Goal: Navigation & Orientation: Find specific page/section

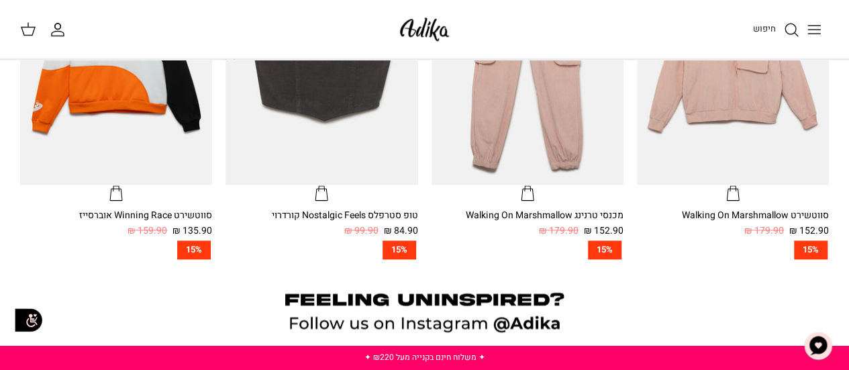
scroll to position [738, 0]
click at [826, 22] on button "Toggle menu" at bounding box center [814, 30] width 30 height 30
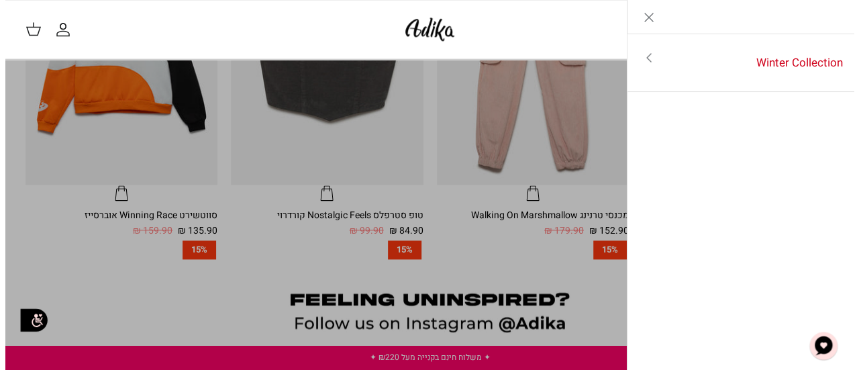
scroll to position [876, 0]
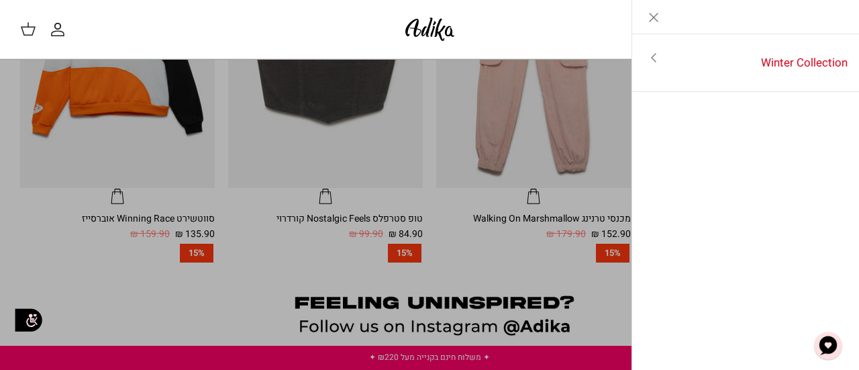
click at [664, 72] on link "Toggle menu" at bounding box center [653, 57] width 43 height 31
click at [814, 60] on link "לכל הפריטים" at bounding box center [746, 59] width 214 height 34
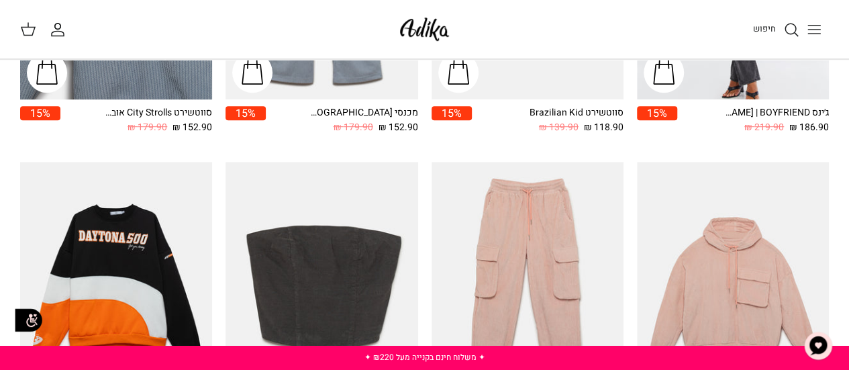
scroll to position [110, 0]
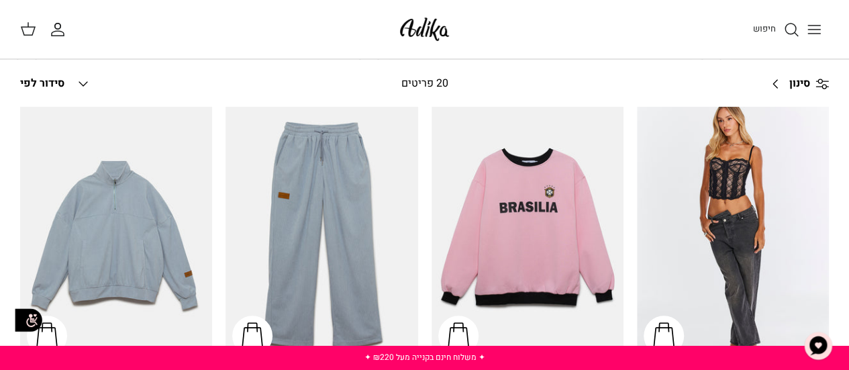
click at [56, 31] on icon "החשבון שלי" at bounding box center [58, 33] width 12 height 5
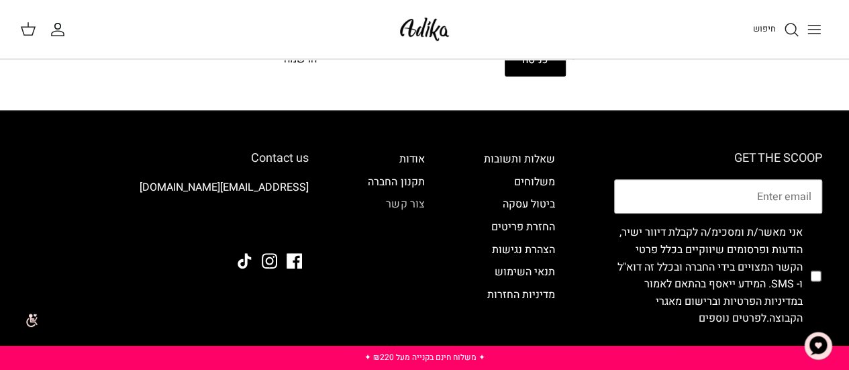
scroll to position [268, 0]
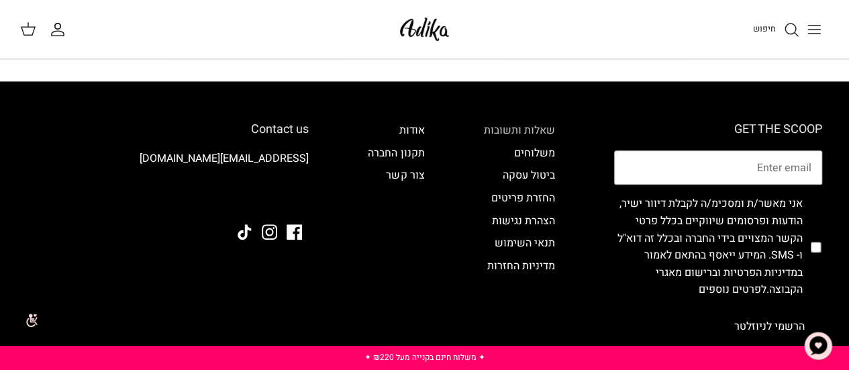
click at [524, 131] on link "שאלות ותשובות" at bounding box center [519, 130] width 71 height 16
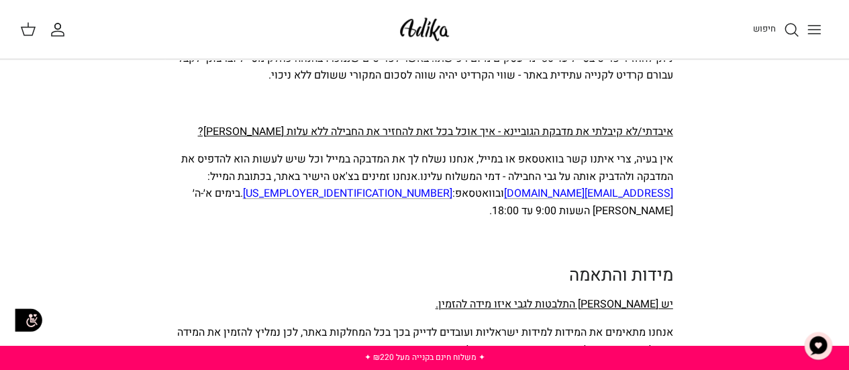
scroll to position [3019, 0]
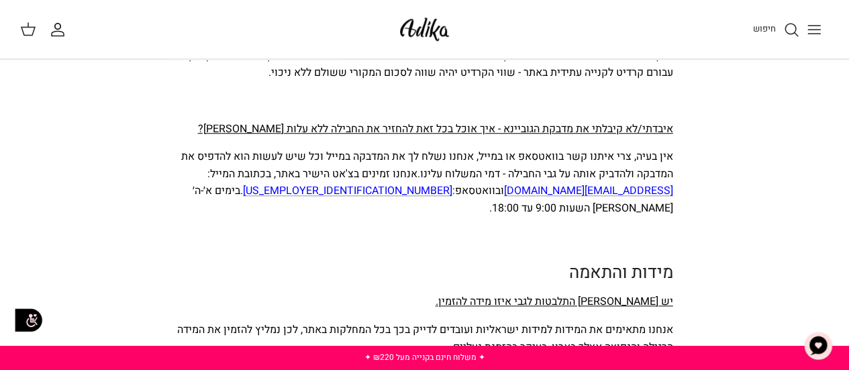
click at [432, 39] on img at bounding box center [424, 29] width 57 height 32
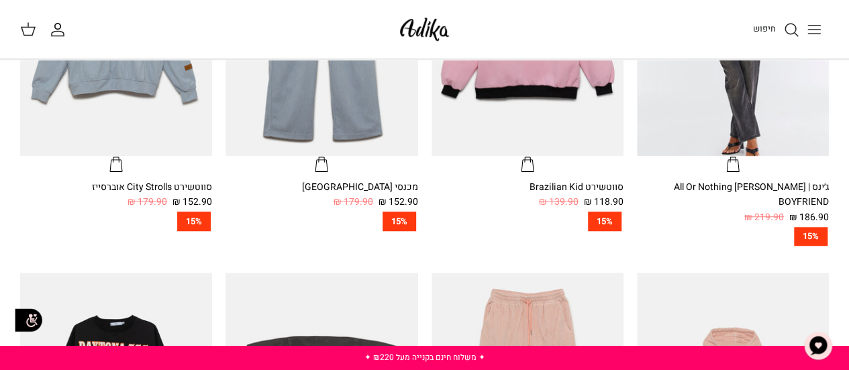
scroll to position [604, 0]
